Goal: Navigation & Orientation: Find specific page/section

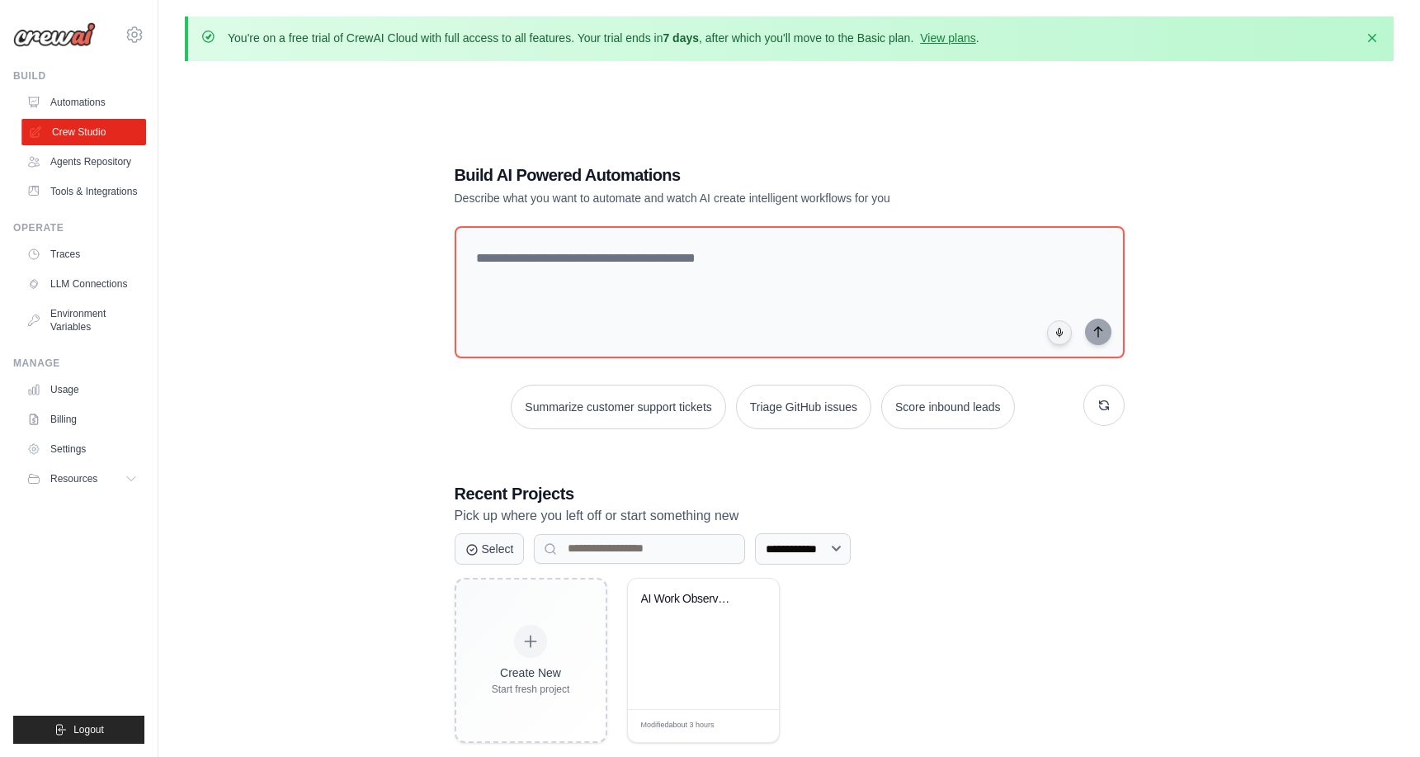
click at [62, 128] on link "Crew Studio" at bounding box center [83, 132] width 125 height 26
click at [63, 160] on link "Agents Repository" at bounding box center [83, 162] width 125 height 26
click at [64, 187] on link "Tools & Integrations" at bounding box center [83, 191] width 125 height 26
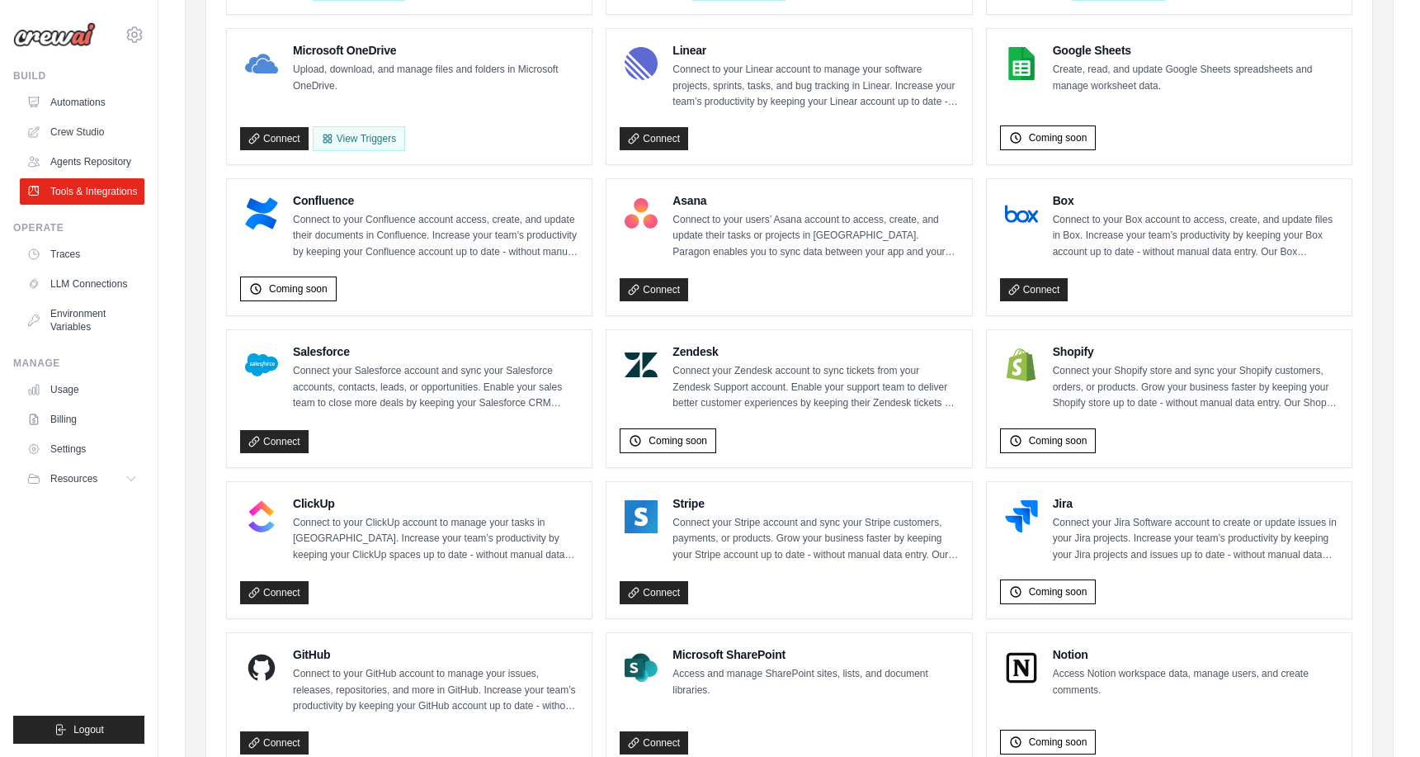
scroll to position [482, 0]
